Goal: Task Accomplishment & Management: Manage account settings

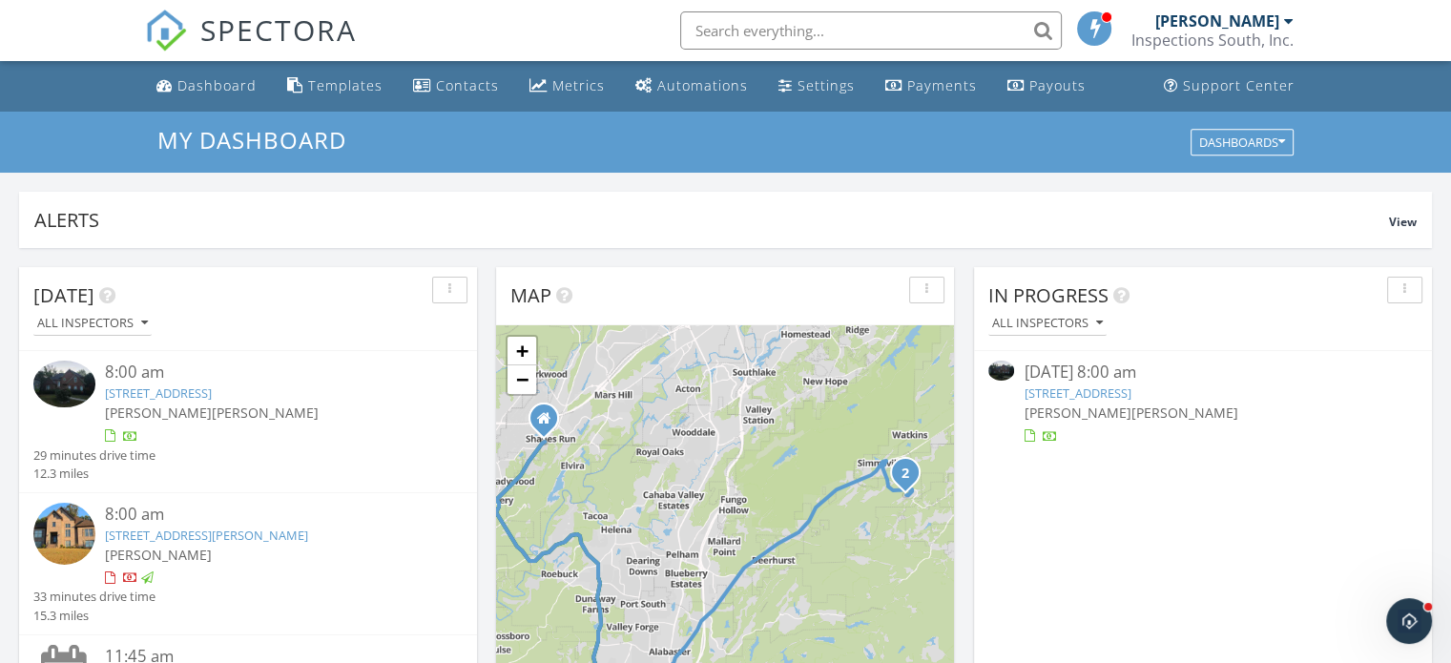
click at [1100, 382] on div "09/27/25 8:00 am" at bounding box center [1203, 373] width 358 height 24
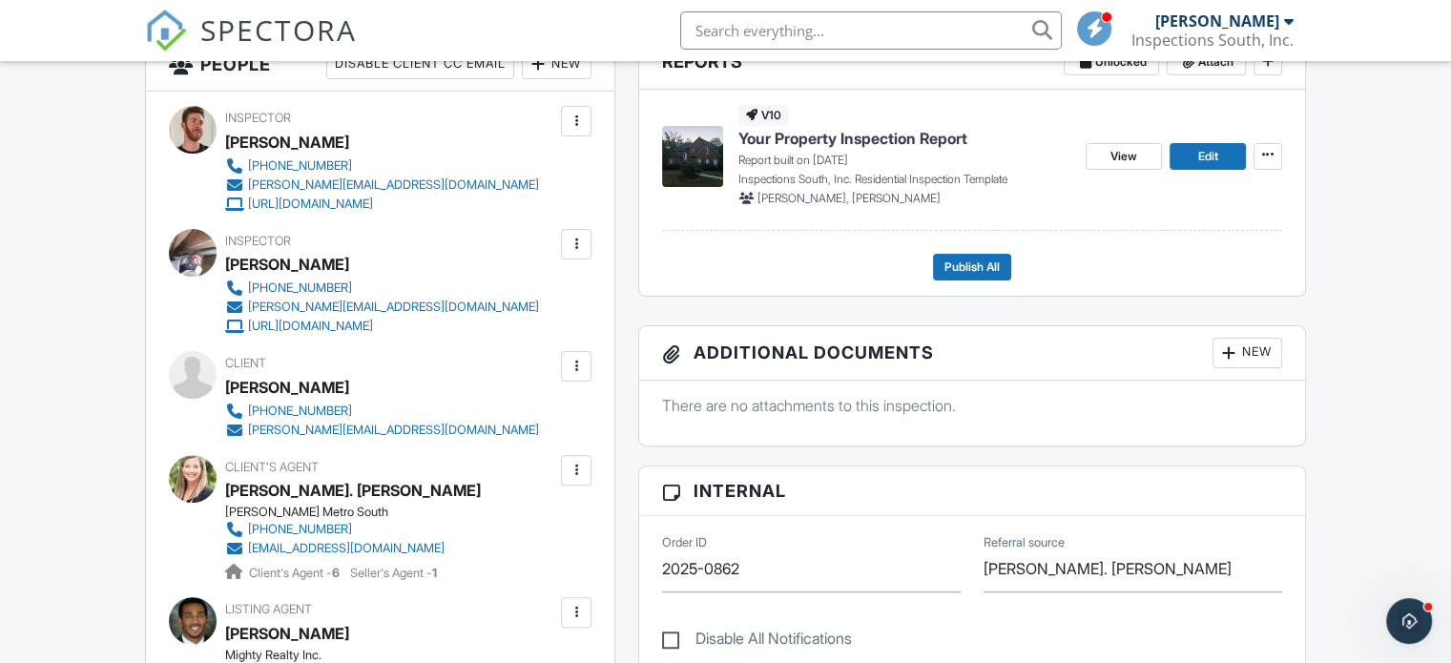
scroll to position [500, 0]
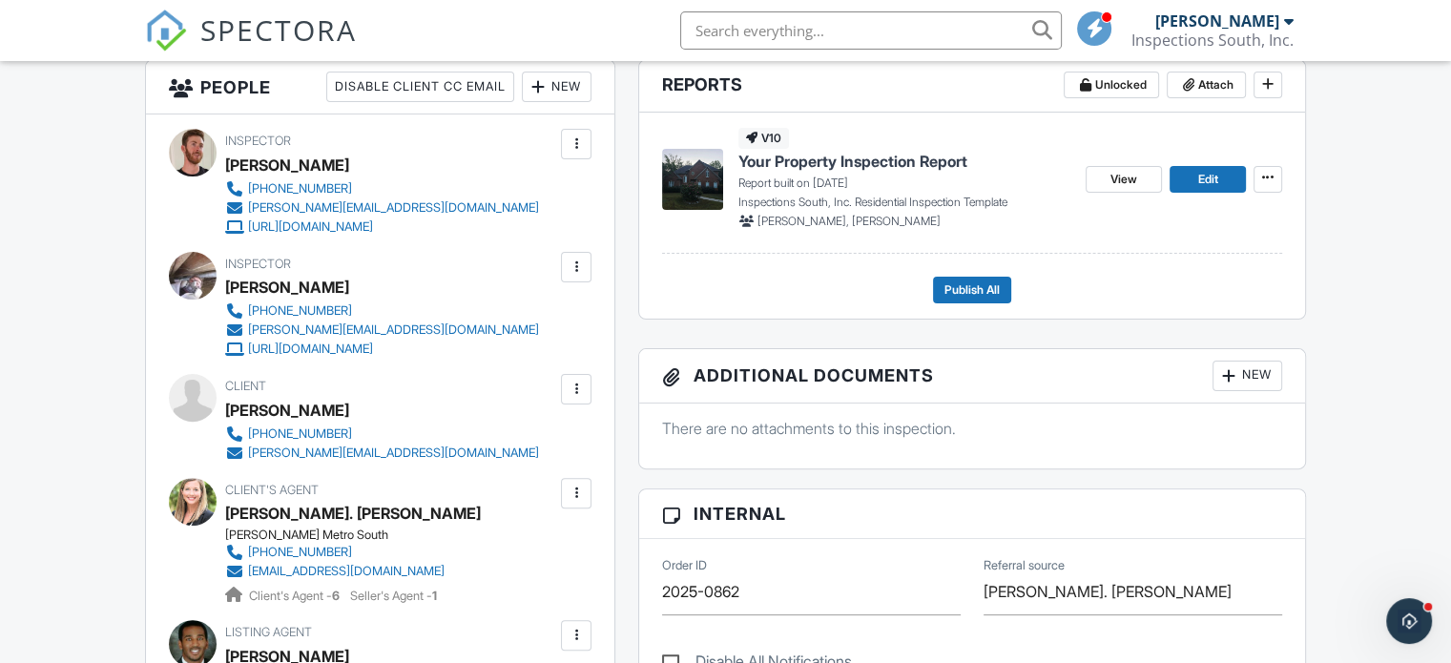
click at [908, 157] on span "Your Property Inspection Report" at bounding box center [853, 161] width 229 height 21
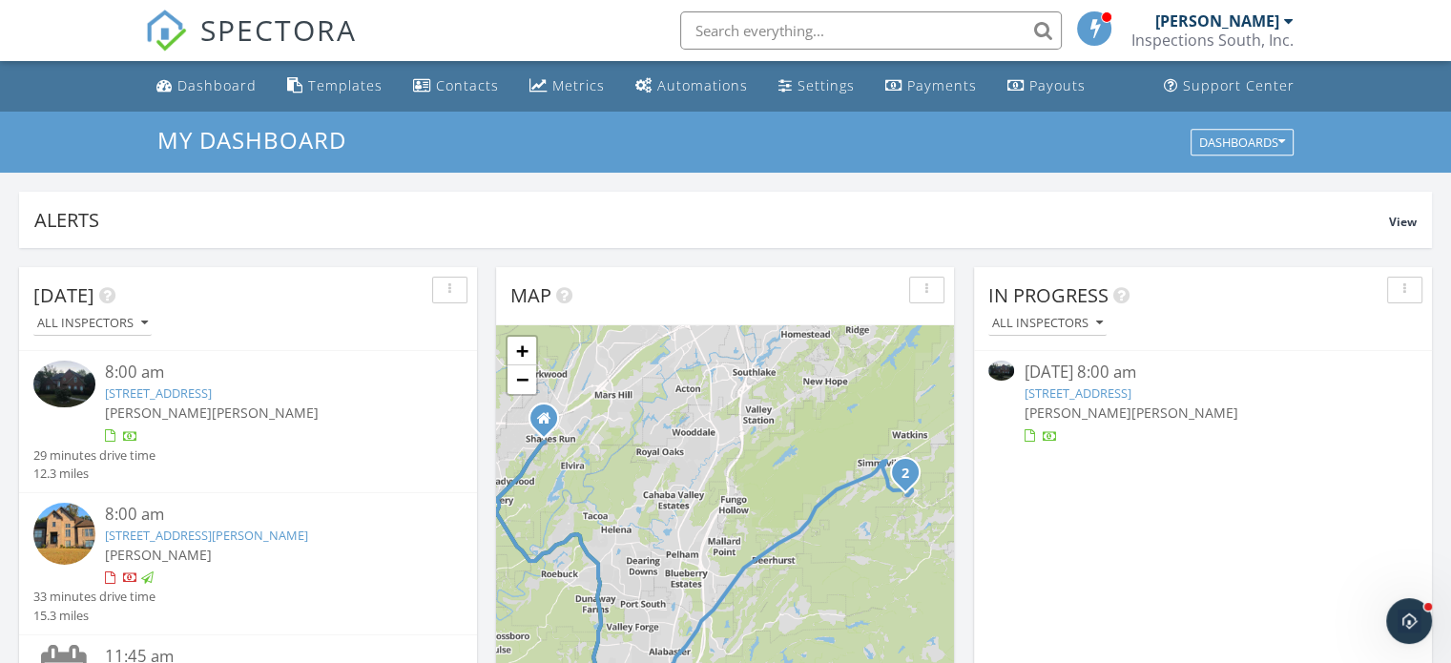
click at [214, 532] on link "144 Bent Creek Dr, Chelsea, AL 35043" at bounding box center [206, 535] width 203 height 17
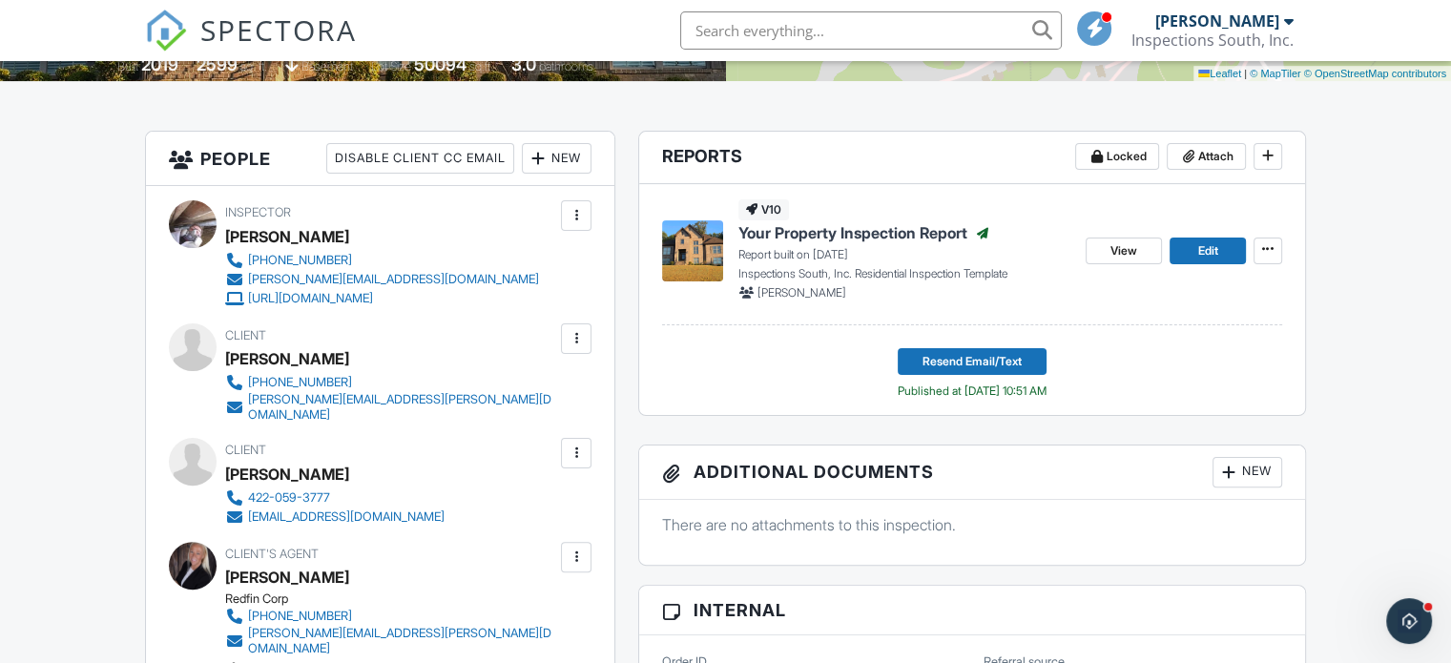
scroll to position [420, 0]
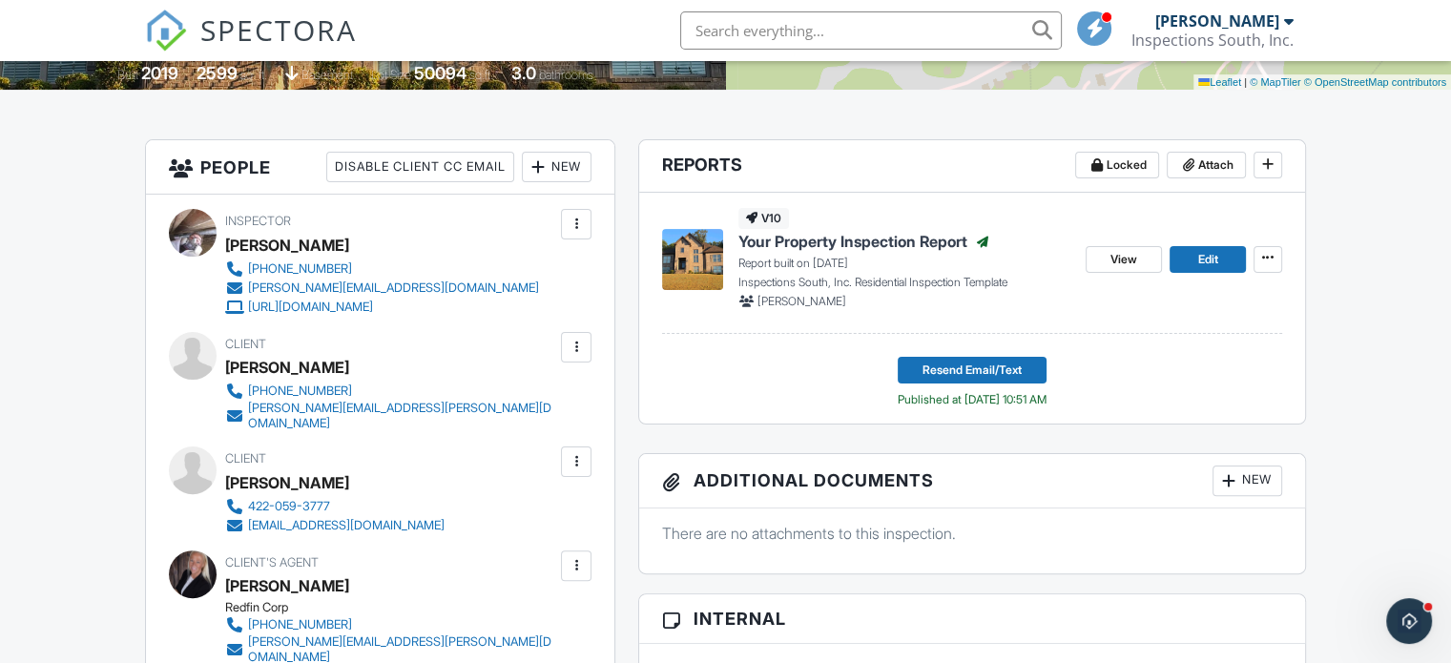
click at [824, 238] on span "Your Property Inspection Report" at bounding box center [853, 241] width 229 height 21
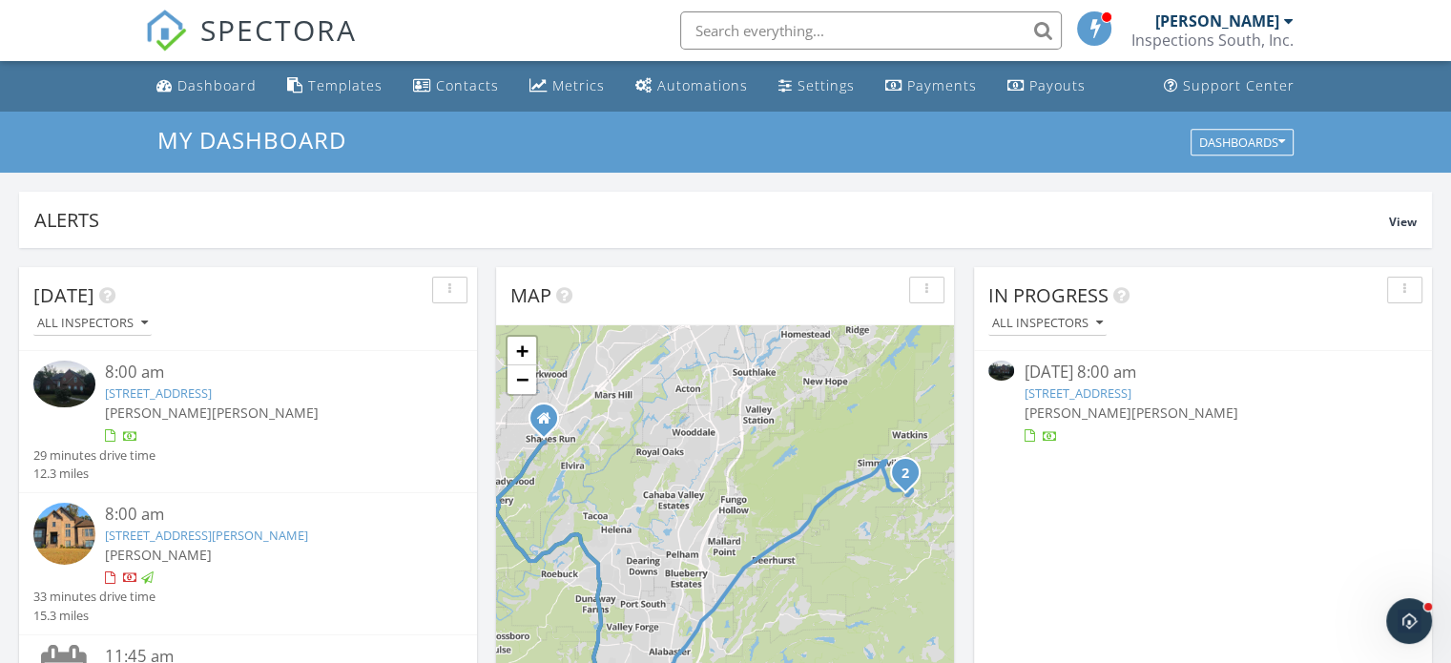
click at [1118, 399] on link "226 Lake Forest Way, Alabaster, AL 35114" at bounding box center [1077, 393] width 107 height 17
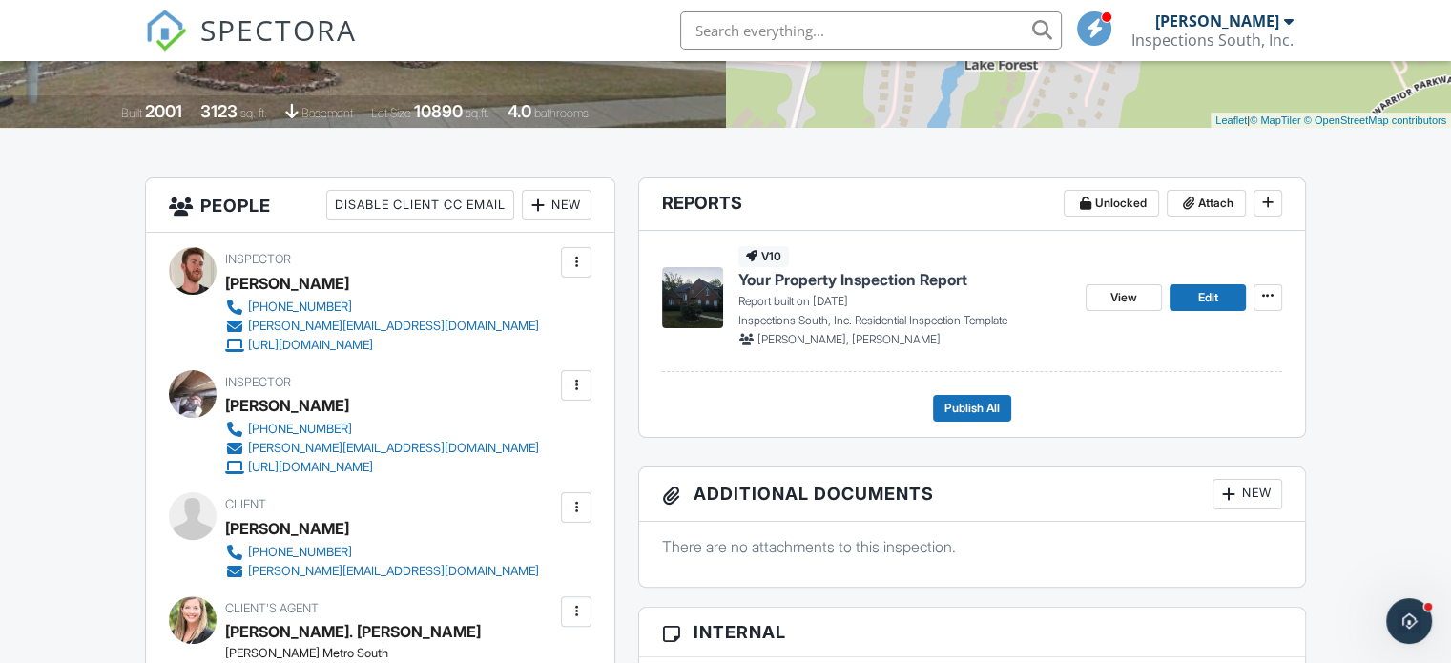
scroll to position [392, 0]
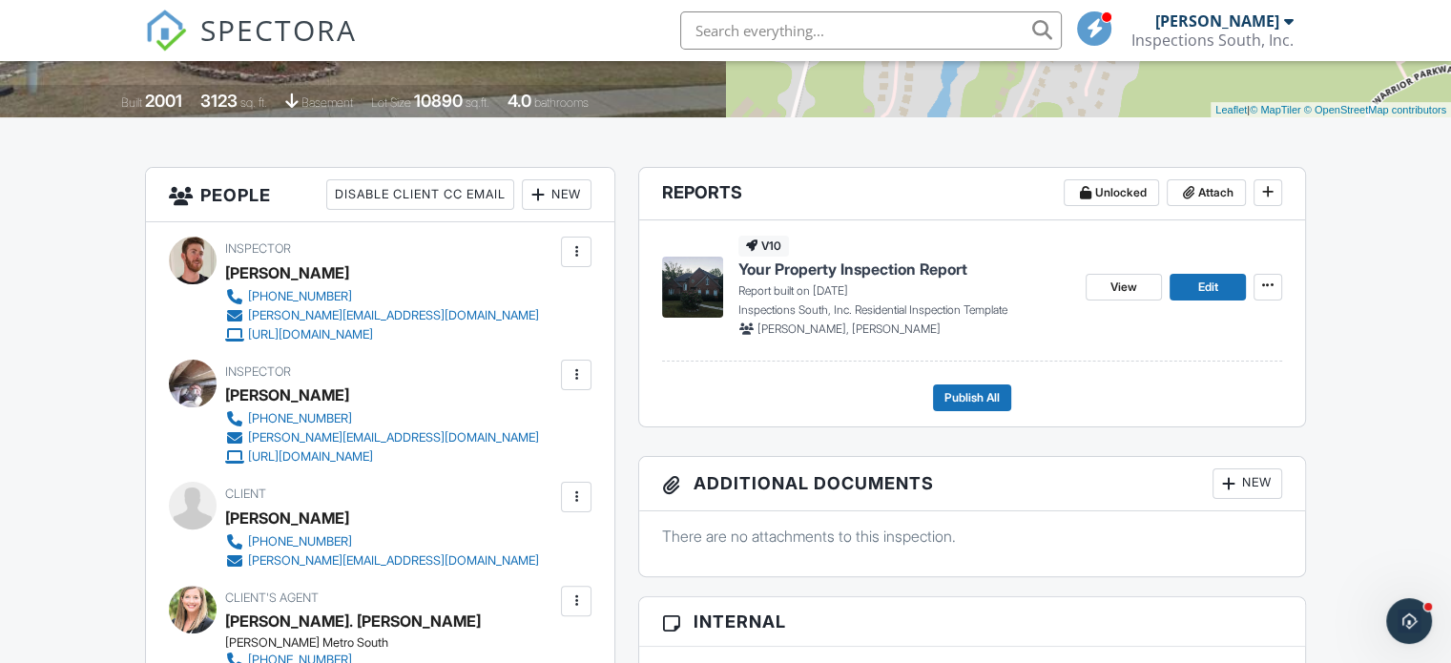
click at [870, 276] on span "Your Property Inspection Report" at bounding box center [853, 269] width 229 height 21
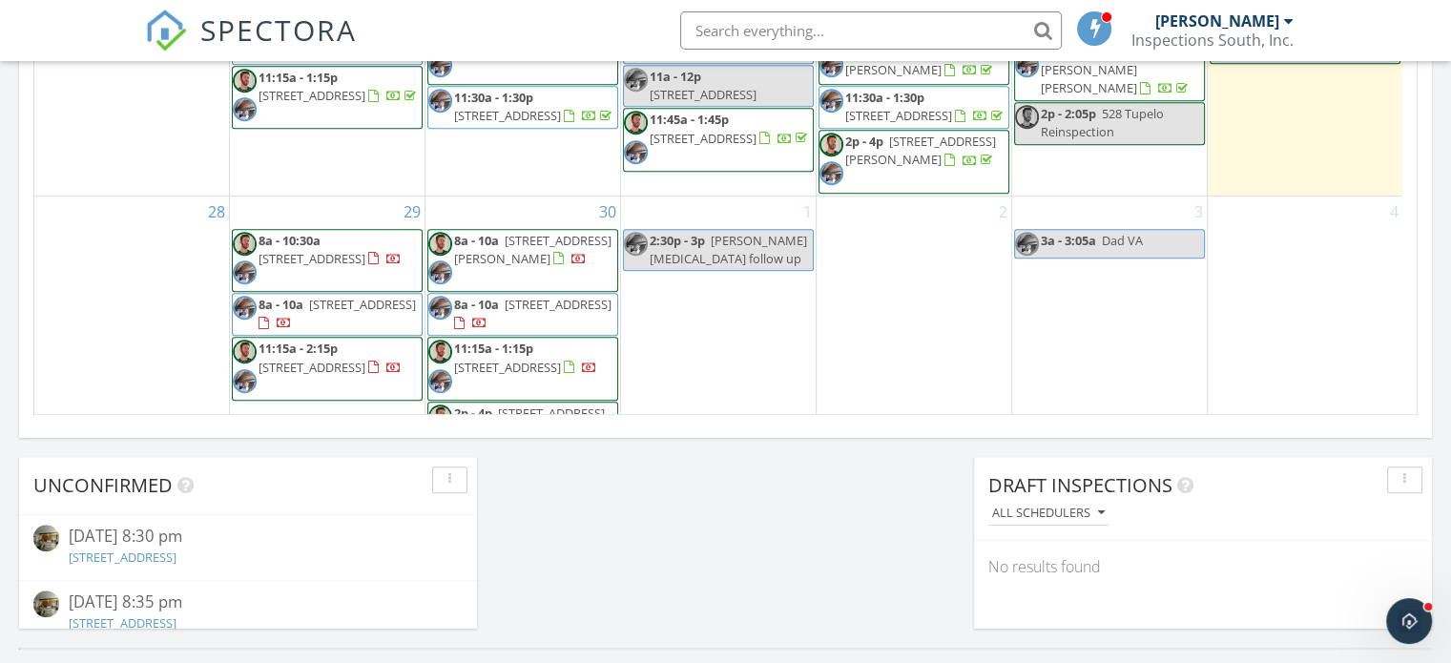
scroll to position [1340, 0]
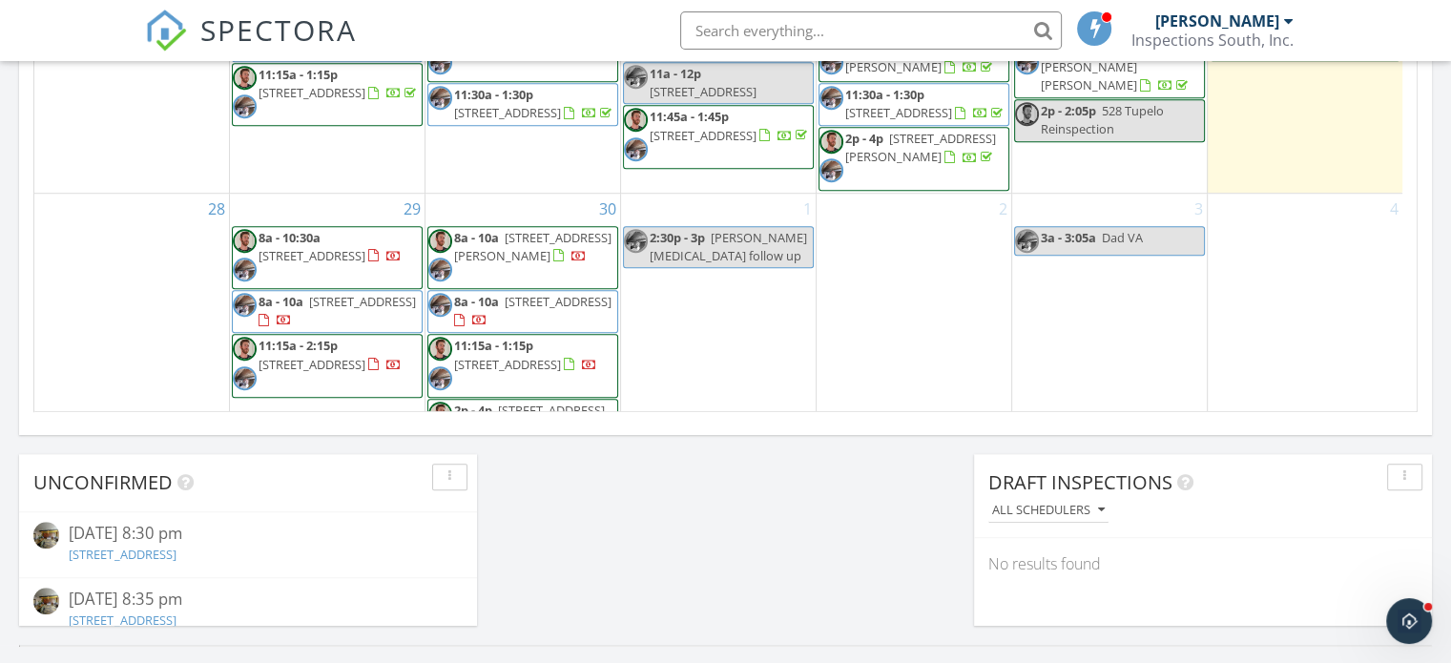
click at [522, 293] on span "[STREET_ADDRESS]" at bounding box center [558, 301] width 107 height 17
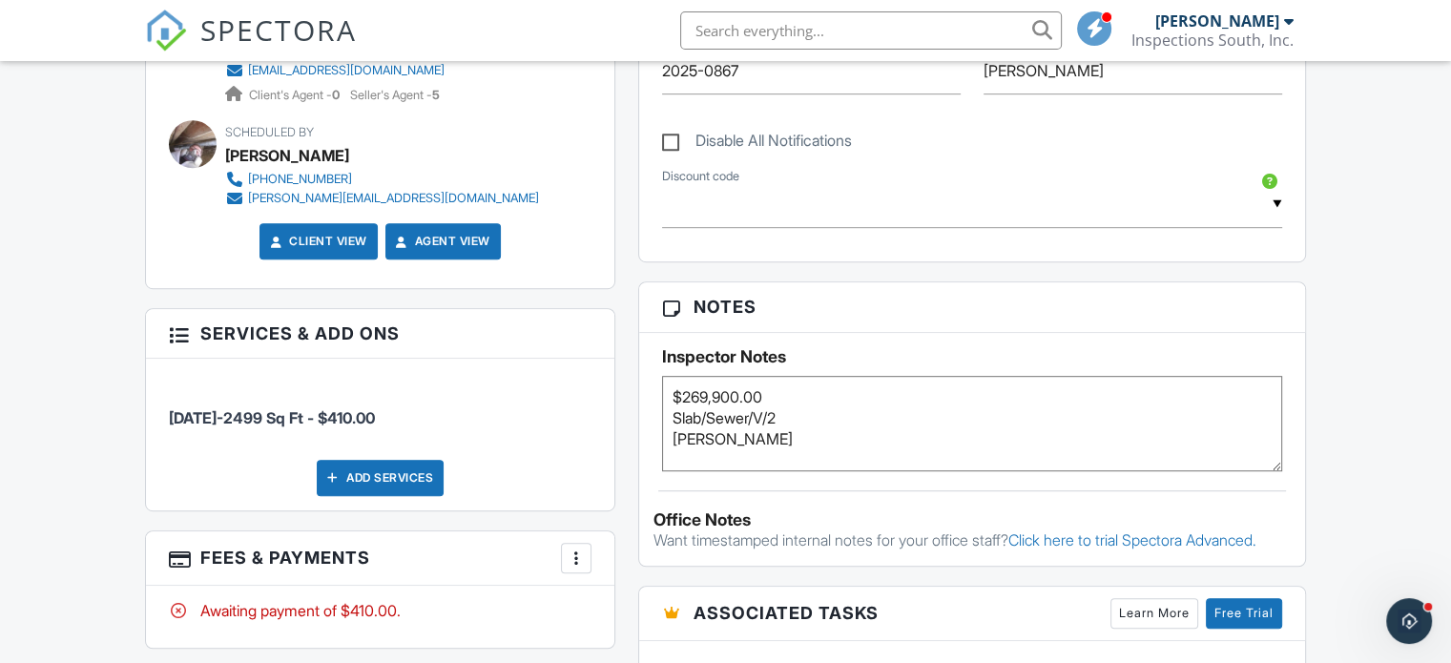
click at [784, 440] on textarea "$269,900.00 Slab/Sewer/V/2 [PERSON_NAME]" at bounding box center [972, 423] width 620 height 95
type textarea "$269,900.00 Slab/Sewer/V/2 [PERSON_NAME]. Concerned with roof and fireplace/chi…"
click at [785, 73] on input "2025-0867" at bounding box center [811, 71] width 299 height 47
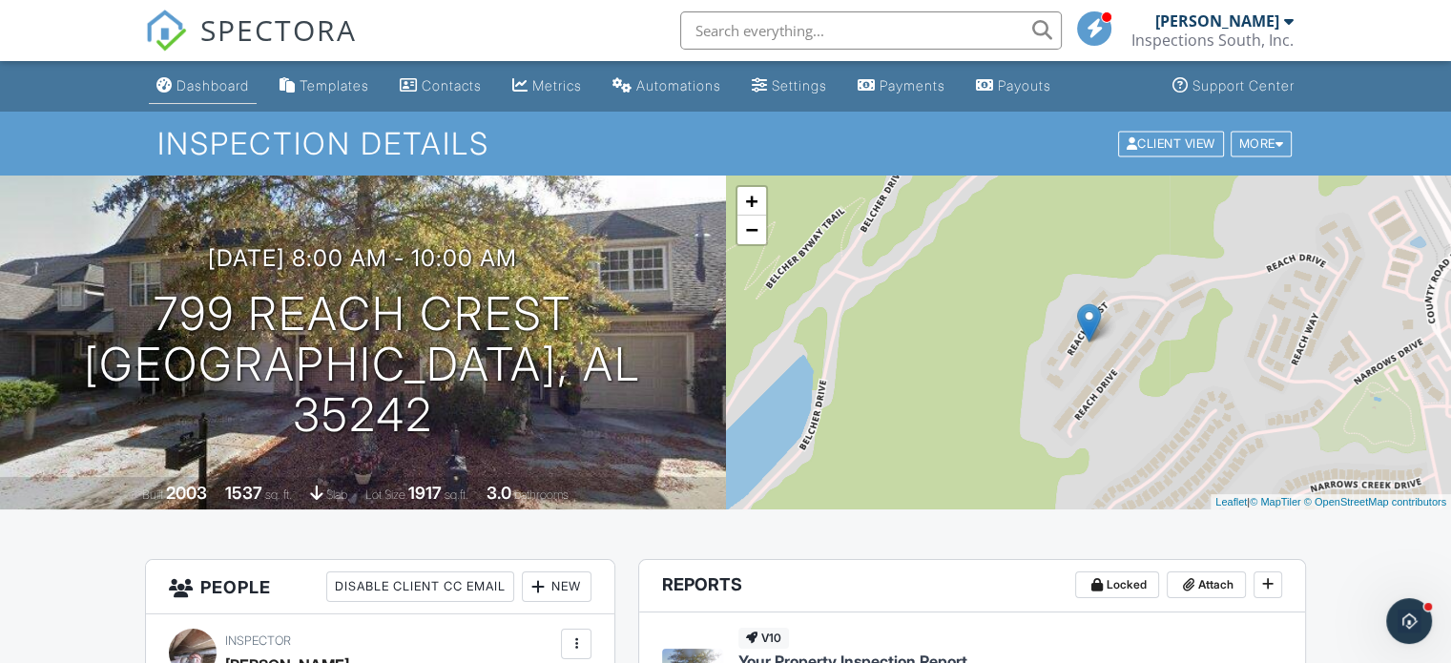
click at [223, 81] on div "Dashboard" at bounding box center [213, 85] width 73 height 16
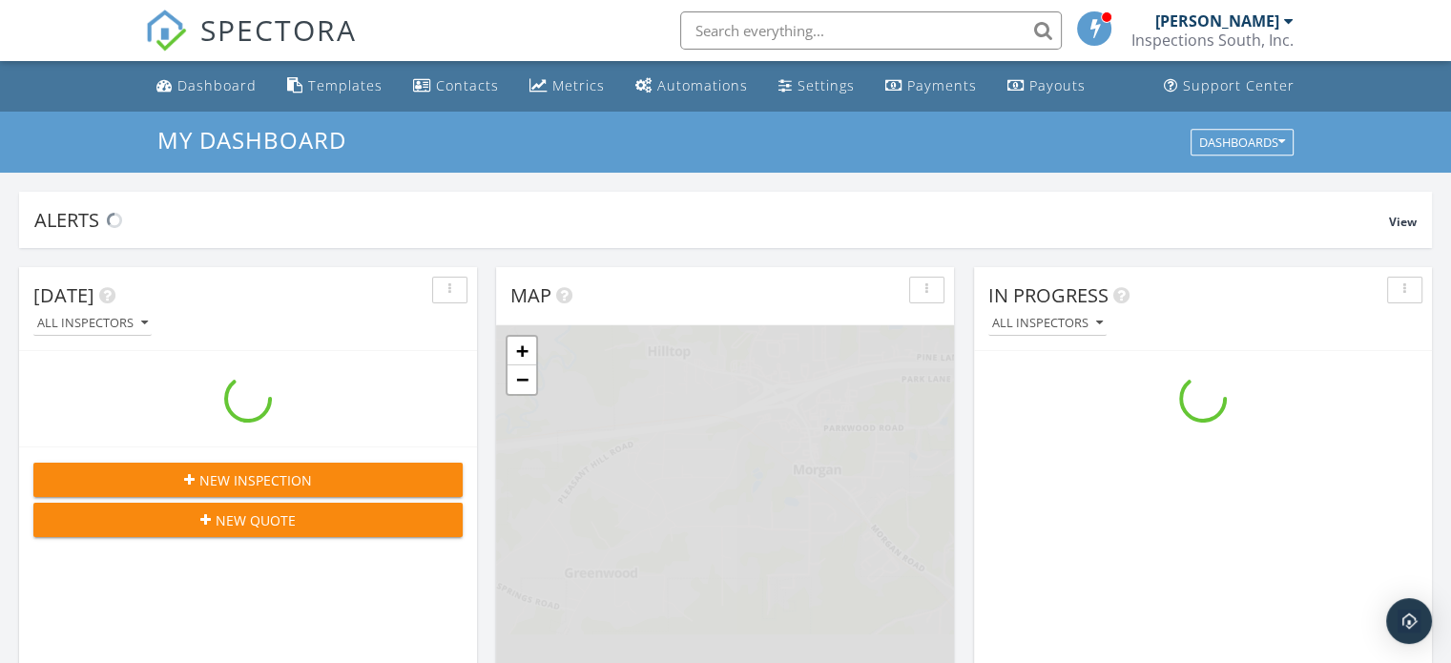
scroll to position [1766, 1481]
